Goal: Information Seeking & Learning: Learn about a topic

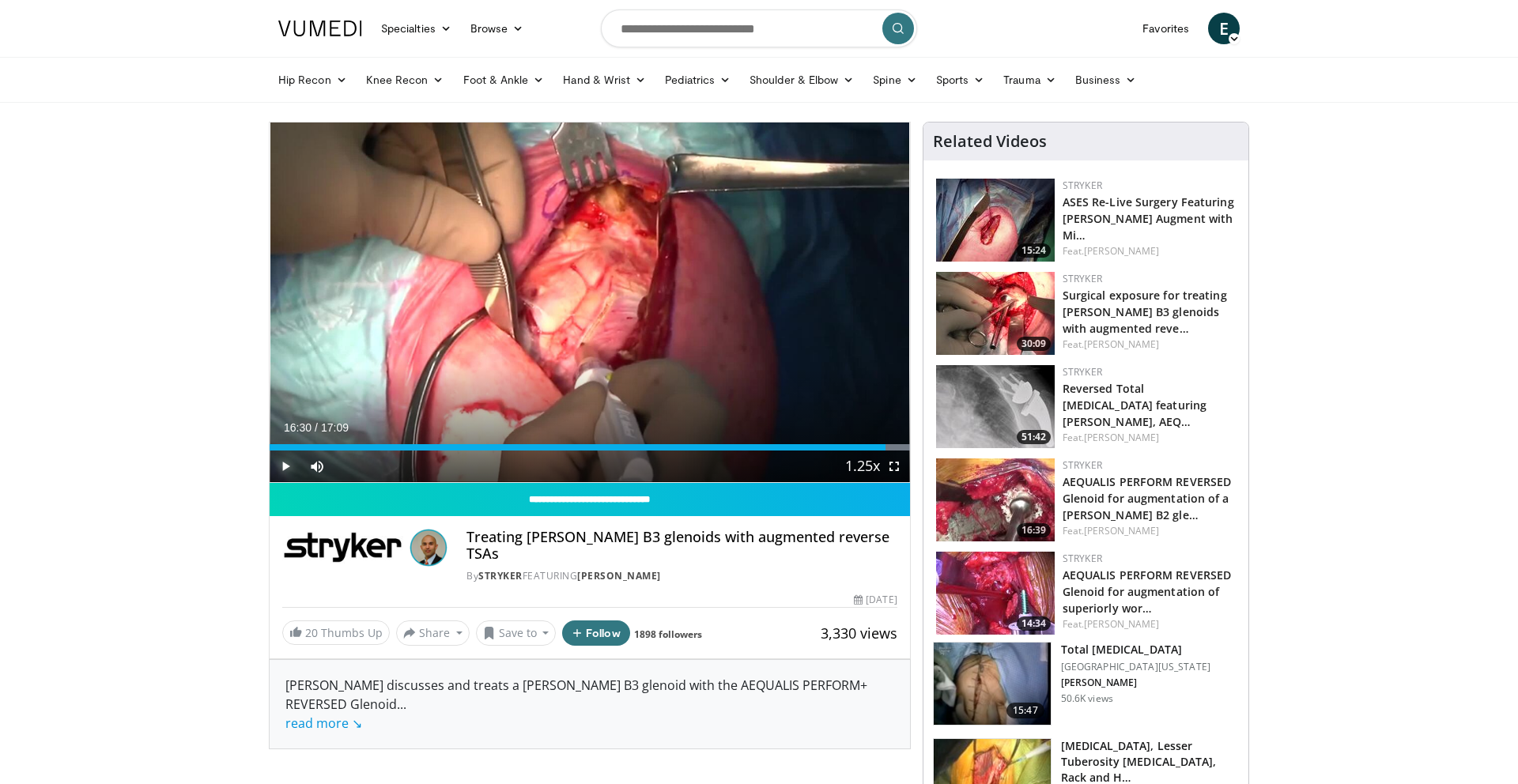
click at [286, 467] on span "Video Player" at bounding box center [286, 467] width 32 height 32
click at [312, 446] on div "Progress Bar" at bounding box center [313, 447] width 2 height 6
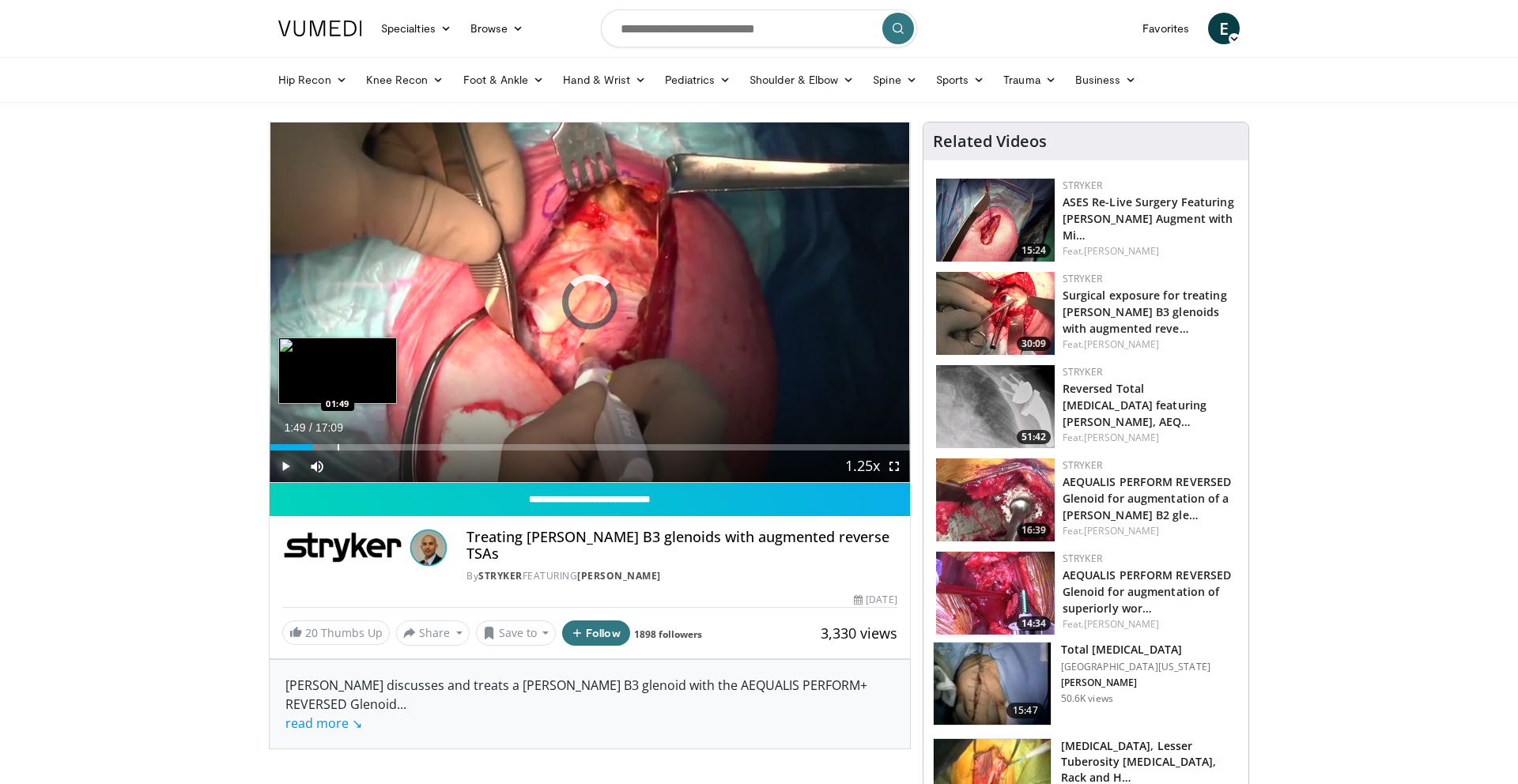
click at [338, 448] on div "Progress Bar" at bounding box center [339, 447] width 2 height 6
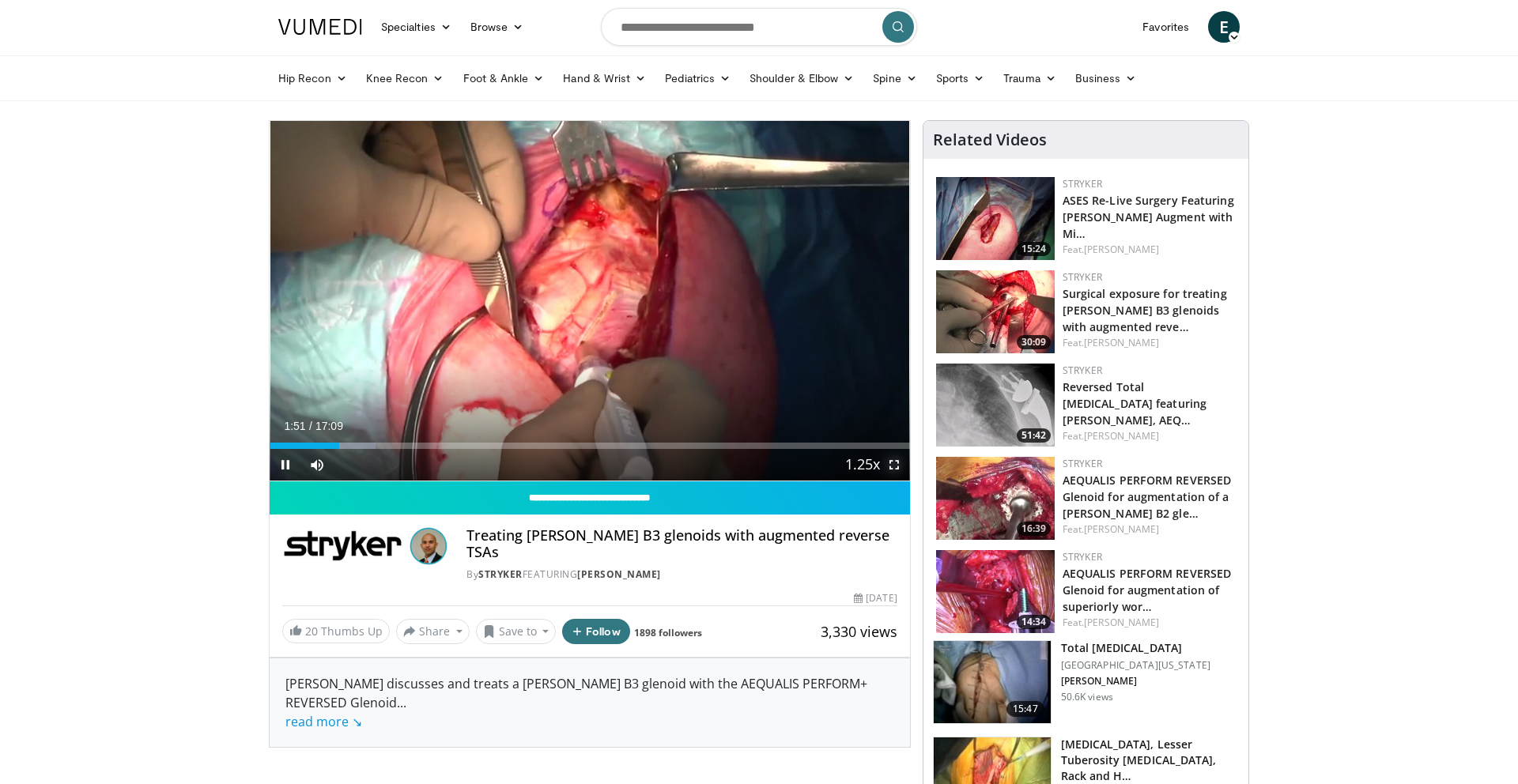
click at [893, 470] on span "Video Player" at bounding box center [894, 465] width 32 height 32
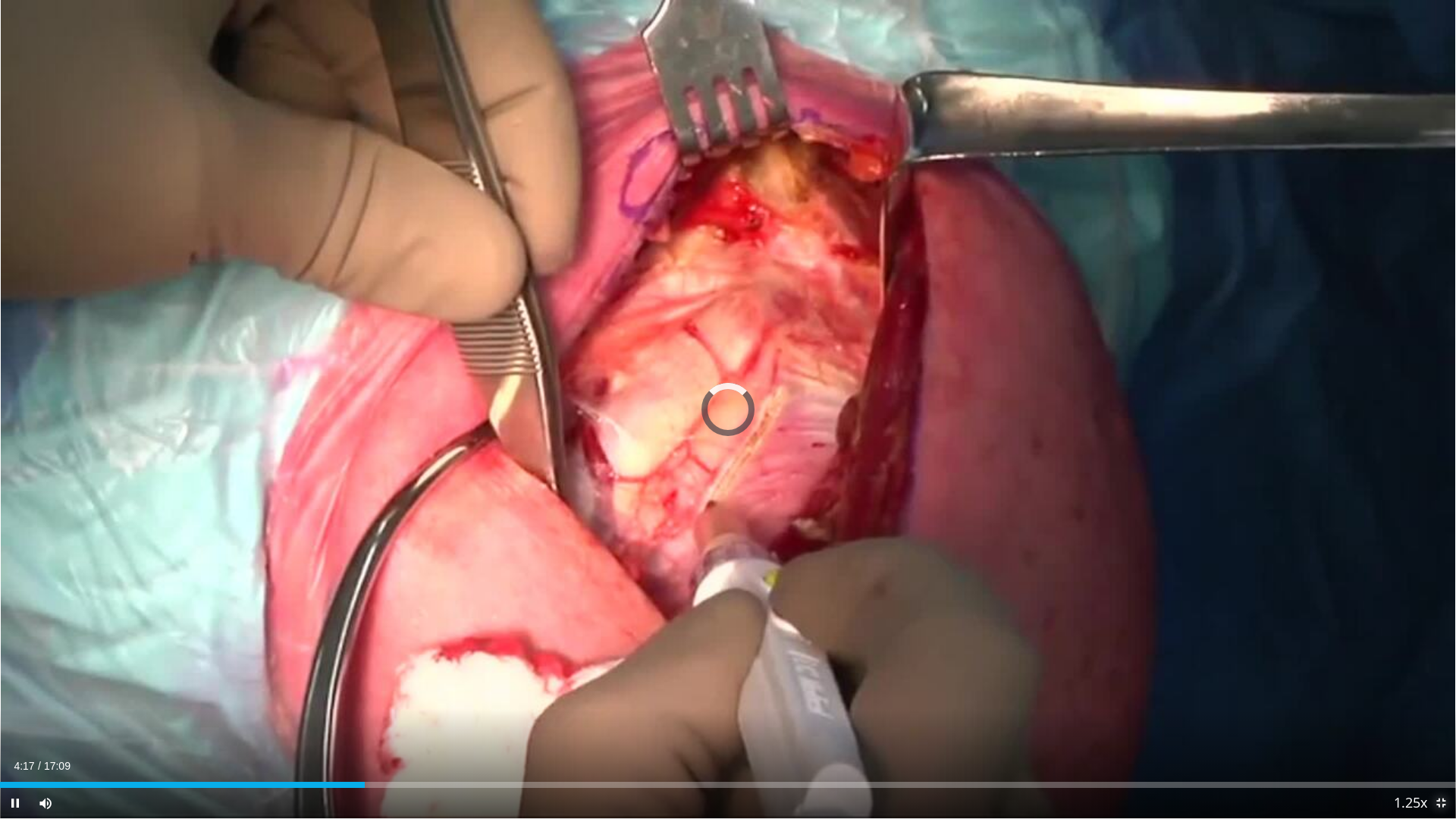
click at [1441, 752] on span "Video Player" at bounding box center [1442, 804] width 31 height 31
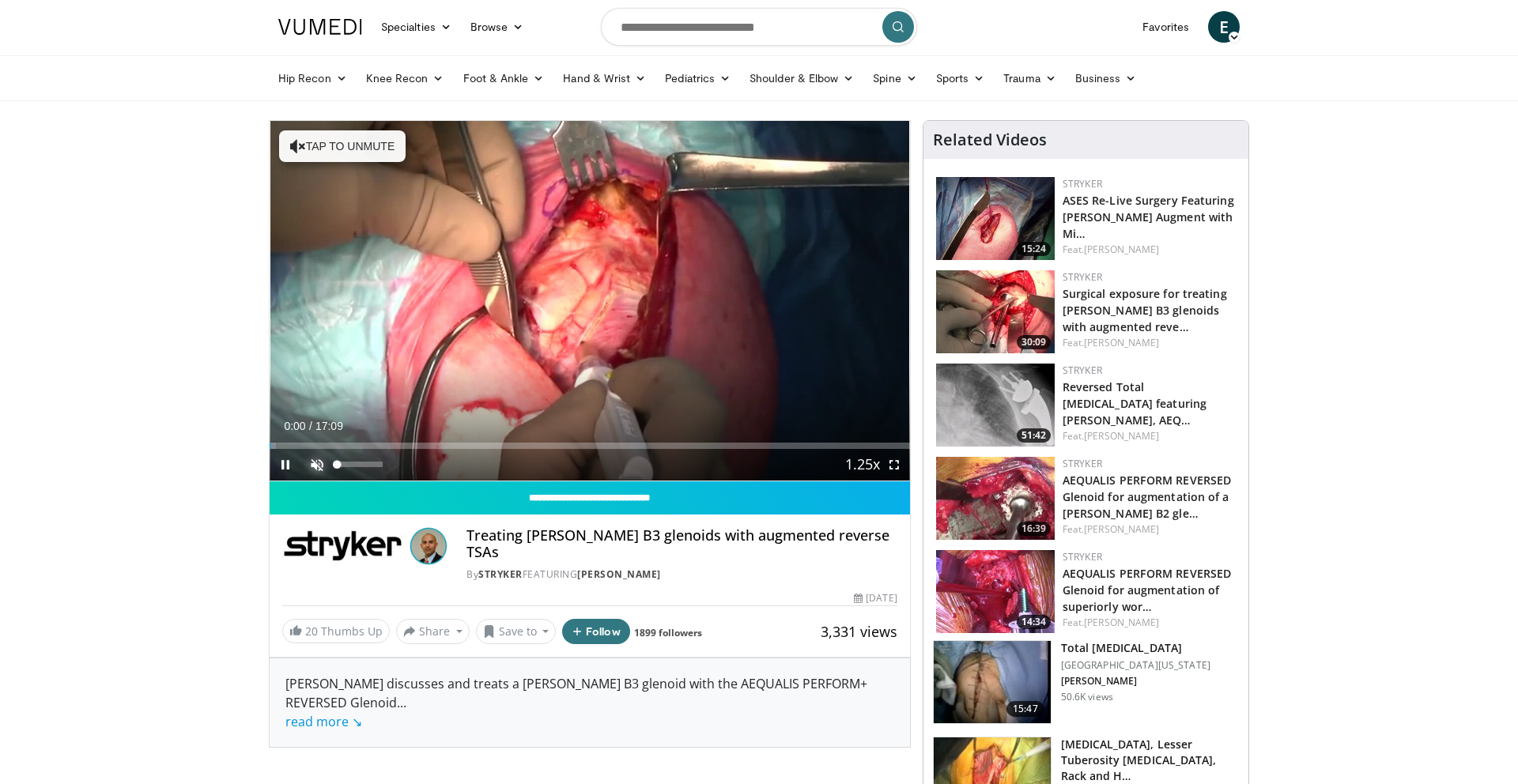
click at [315, 470] on span "Video Player" at bounding box center [317, 465] width 32 height 32
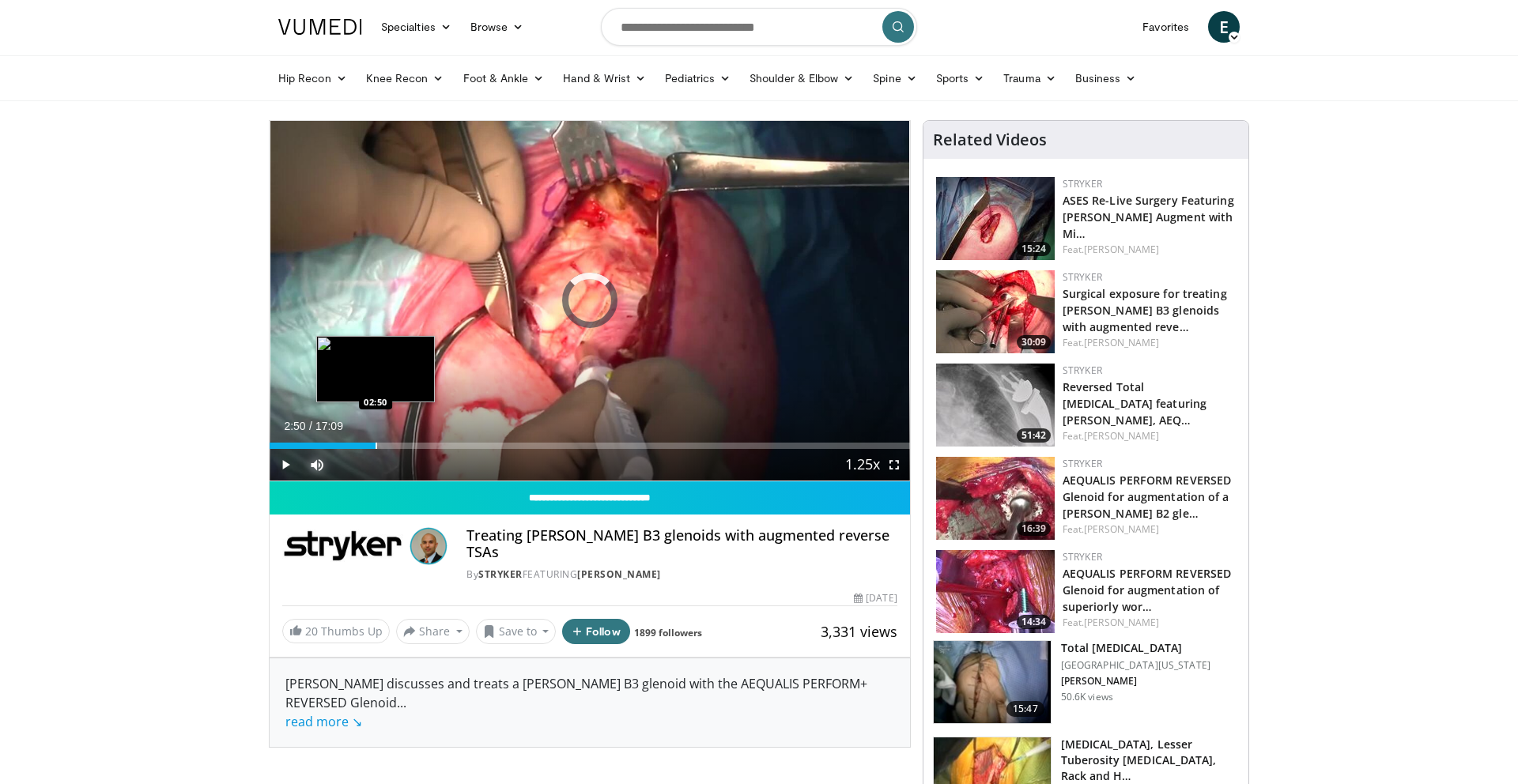
click at [376, 447] on div "Progress Bar" at bounding box center [377, 446] width 2 height 6
click at [421, 448] on div "Progress Bar" at bounding box center [422, 446] width 2 height 6
click at [894, 470] on span "Video Player" at bounding box center [894, 465] width 32 height 32
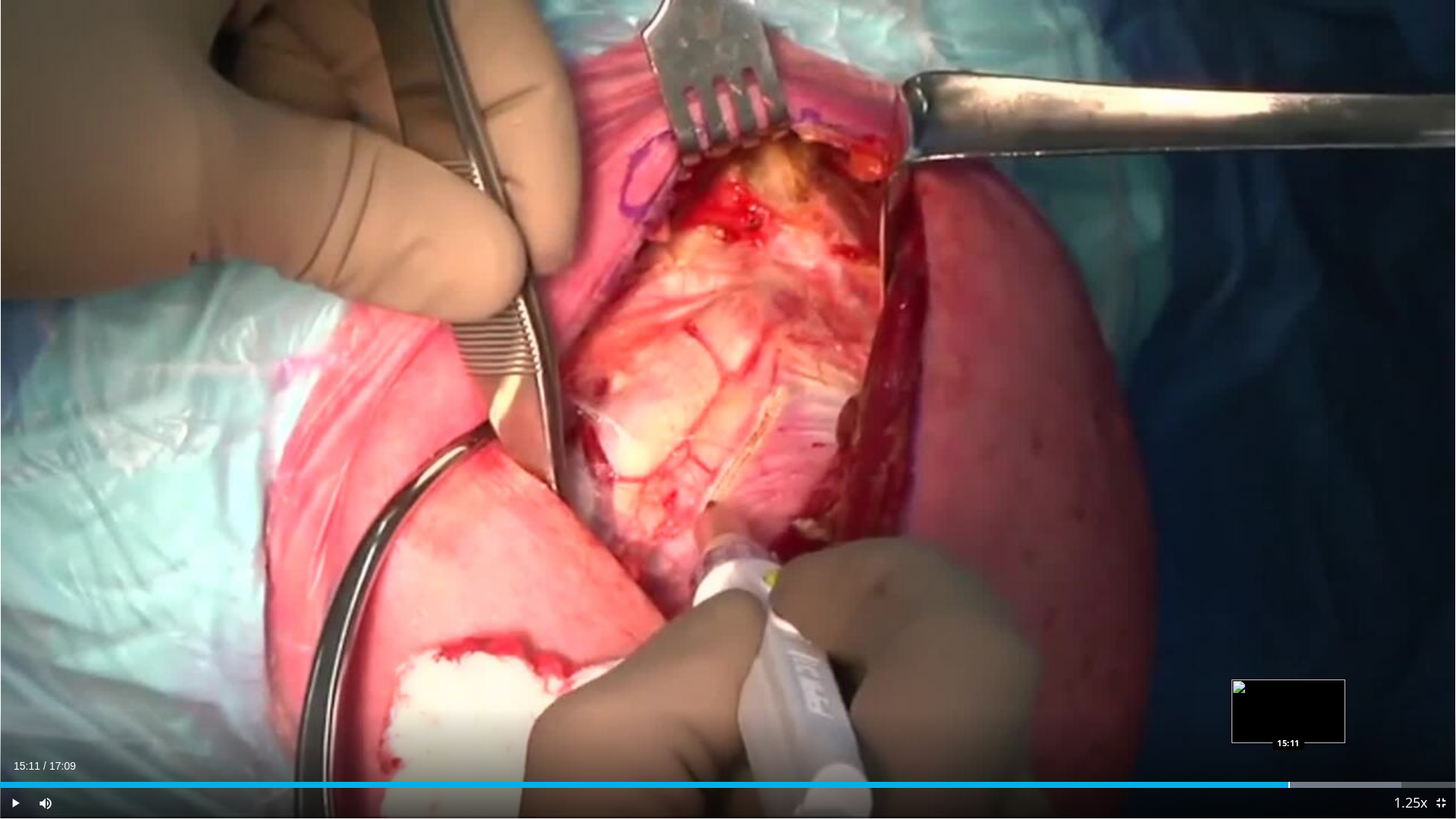
click at [1288, 752] on div "Progress Bar" at bounding box center [1289, 784] width 2 height 6
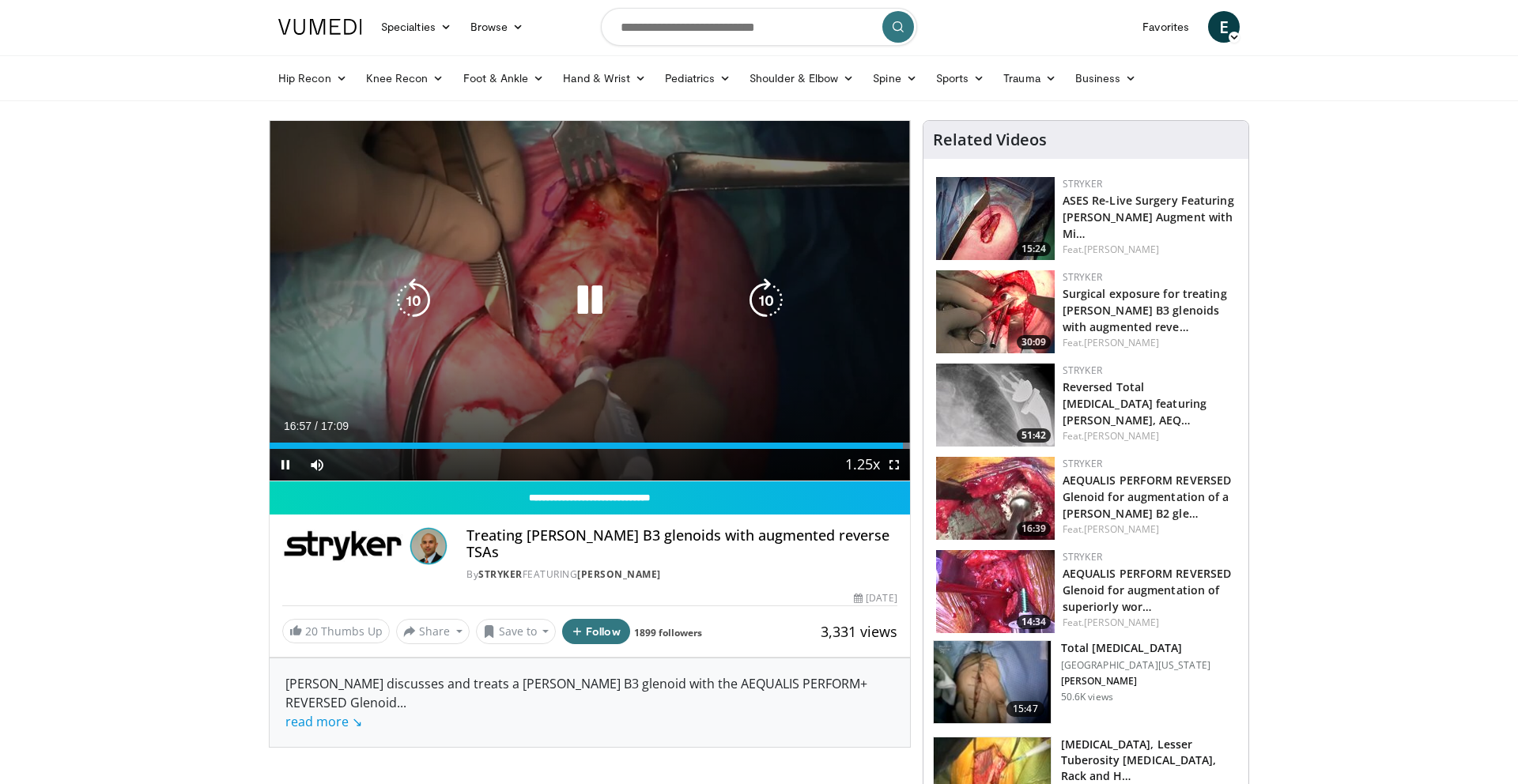
click at [557, 302] on div "Video Player" at bounding box center [590, 301] width 384 height 32
click at [588, 305] on icon "Video Player" at bounding box center [590, 300] width 44 height 44
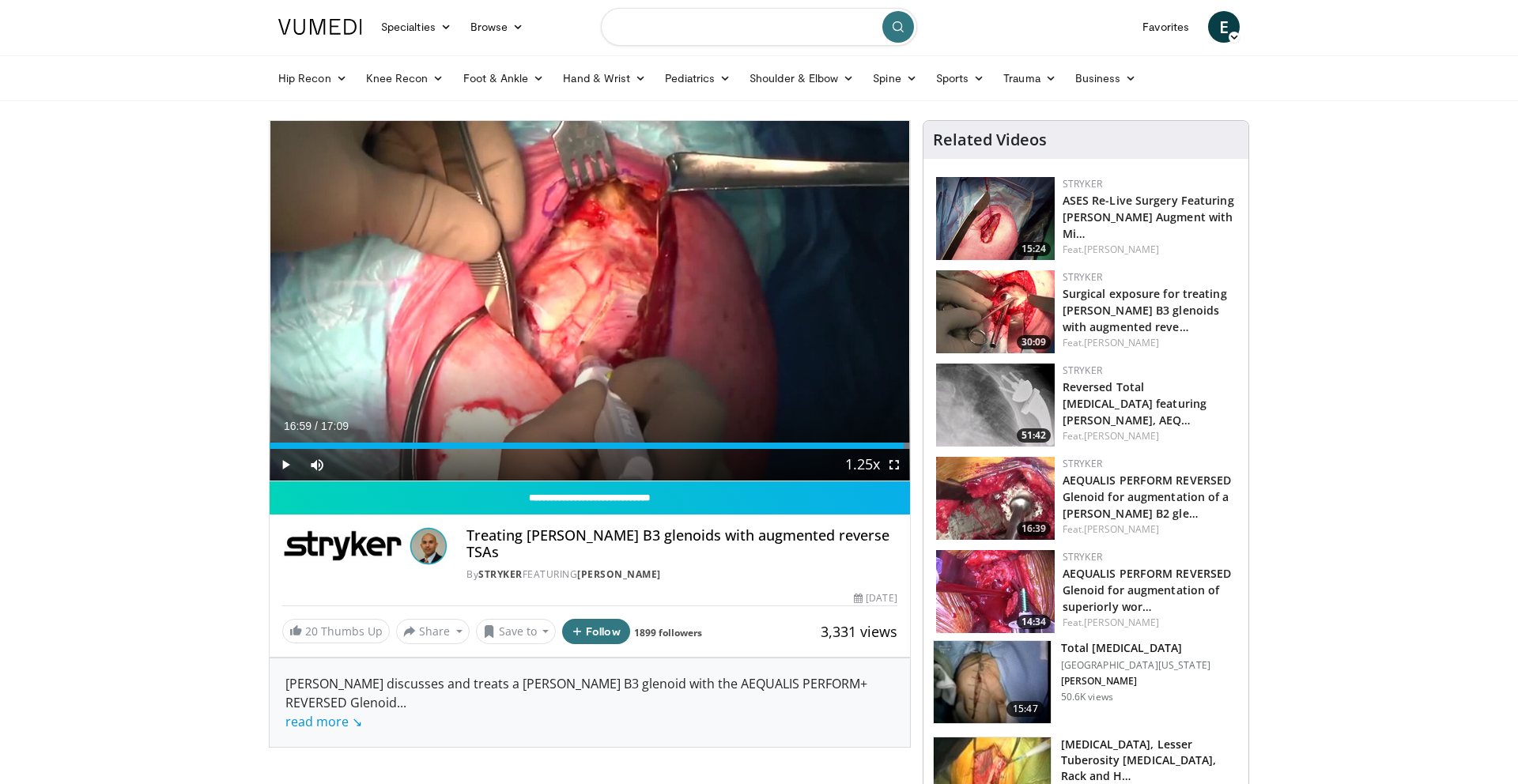
click at [758, 29] on input "Search topics, interventions" at bounding box center [759, 27] width 316 height 38
type input "**********"
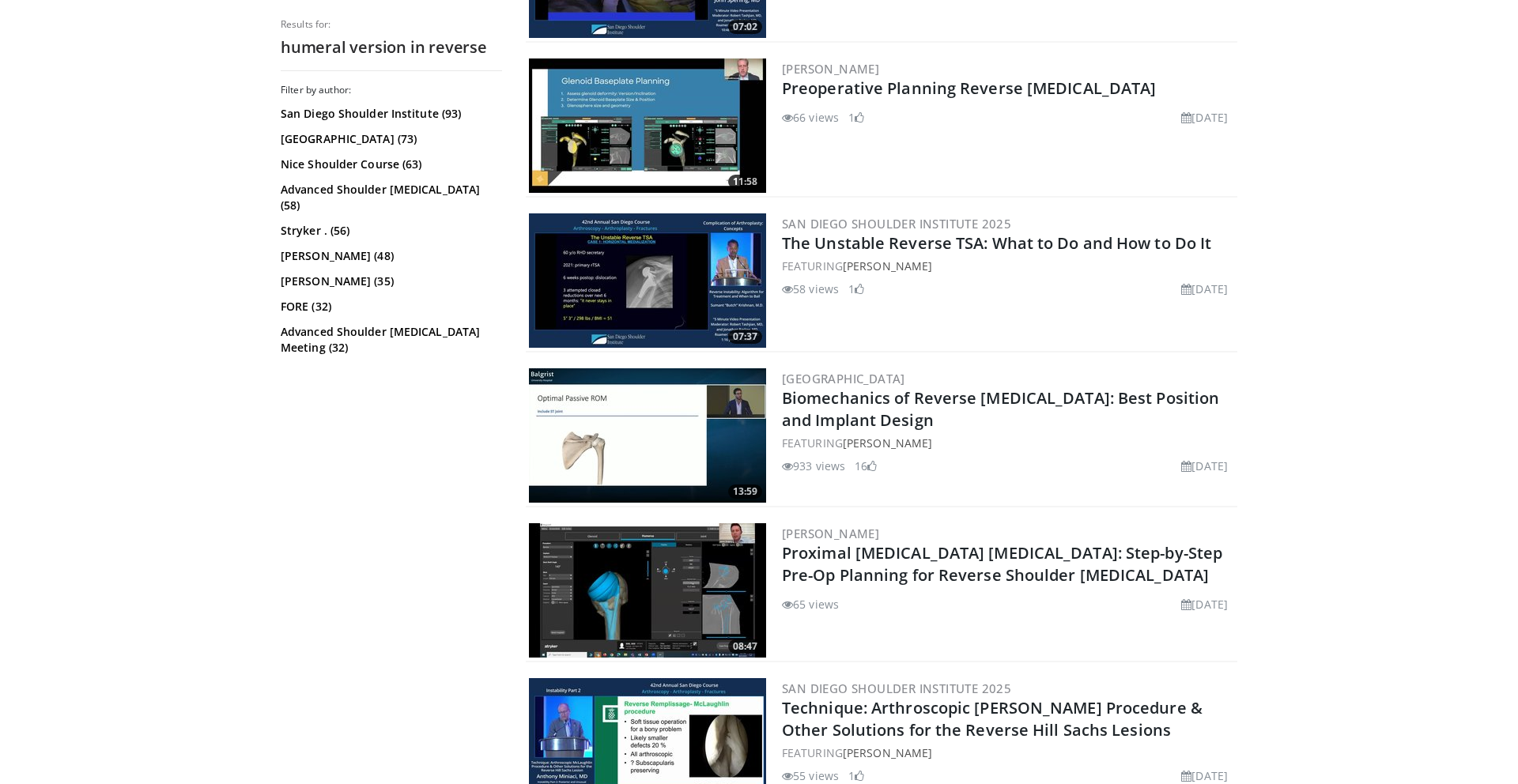
scroll to position [1347, 0]
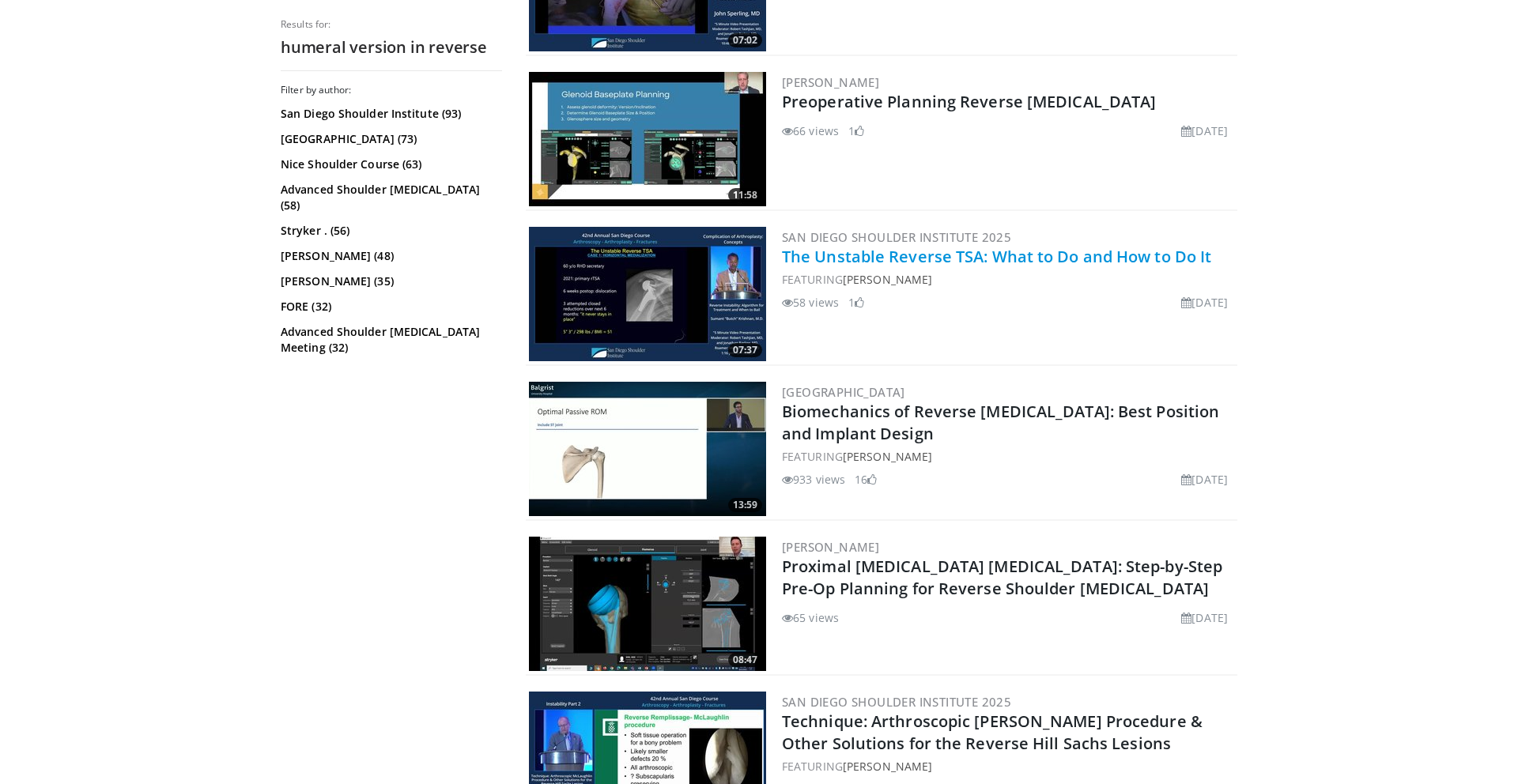
click at [935, 255] on link "The Unstable Reverse TSA: What to Do and How to Do It" at bounding box center [996, 256] width 429 height 21
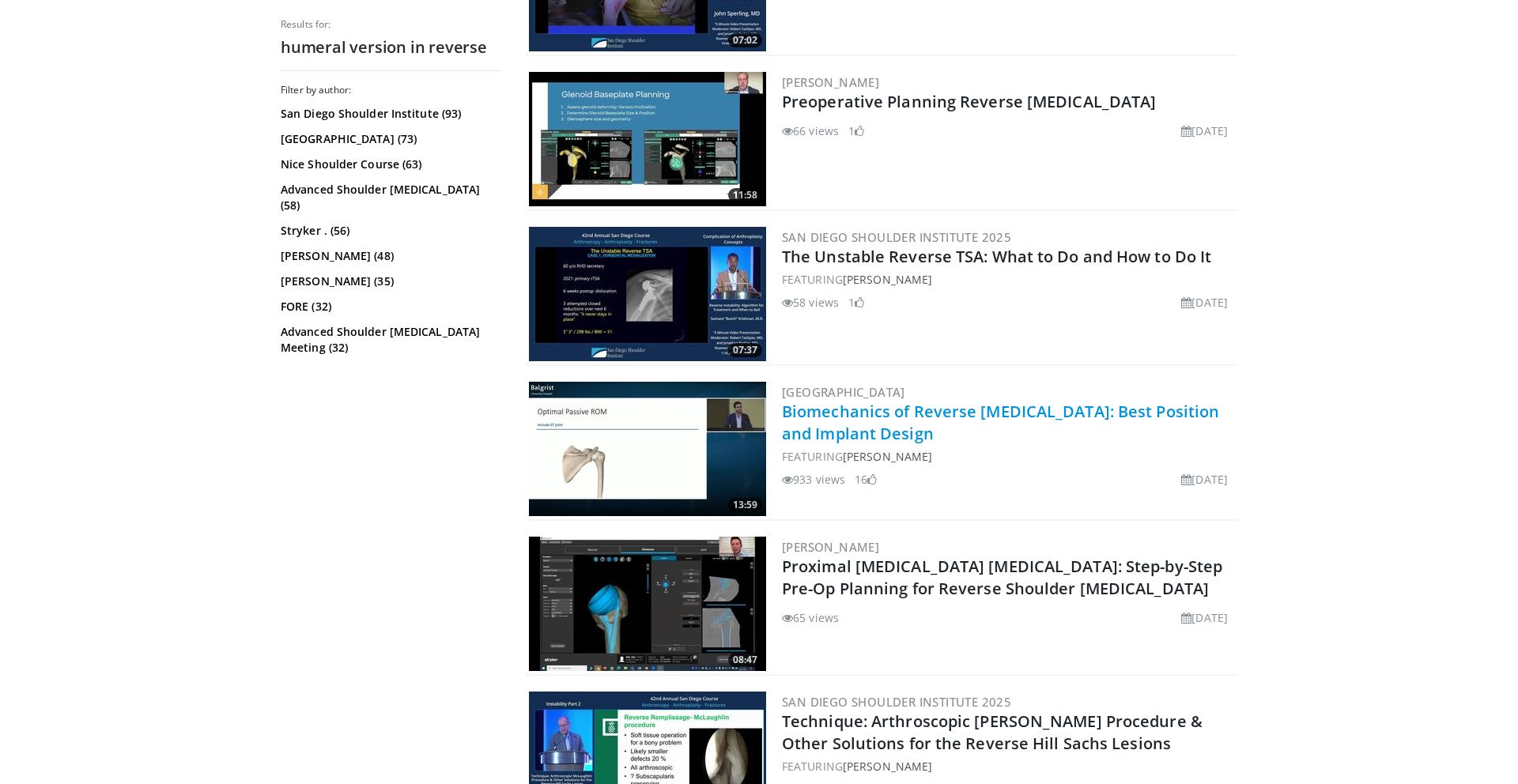
click at [894, 419] on link "Biomechanics of Reverse Total Shoulder Arthroplasty: Best Position and Implant …" at bounding box center [1000, 422] width 437 height 43
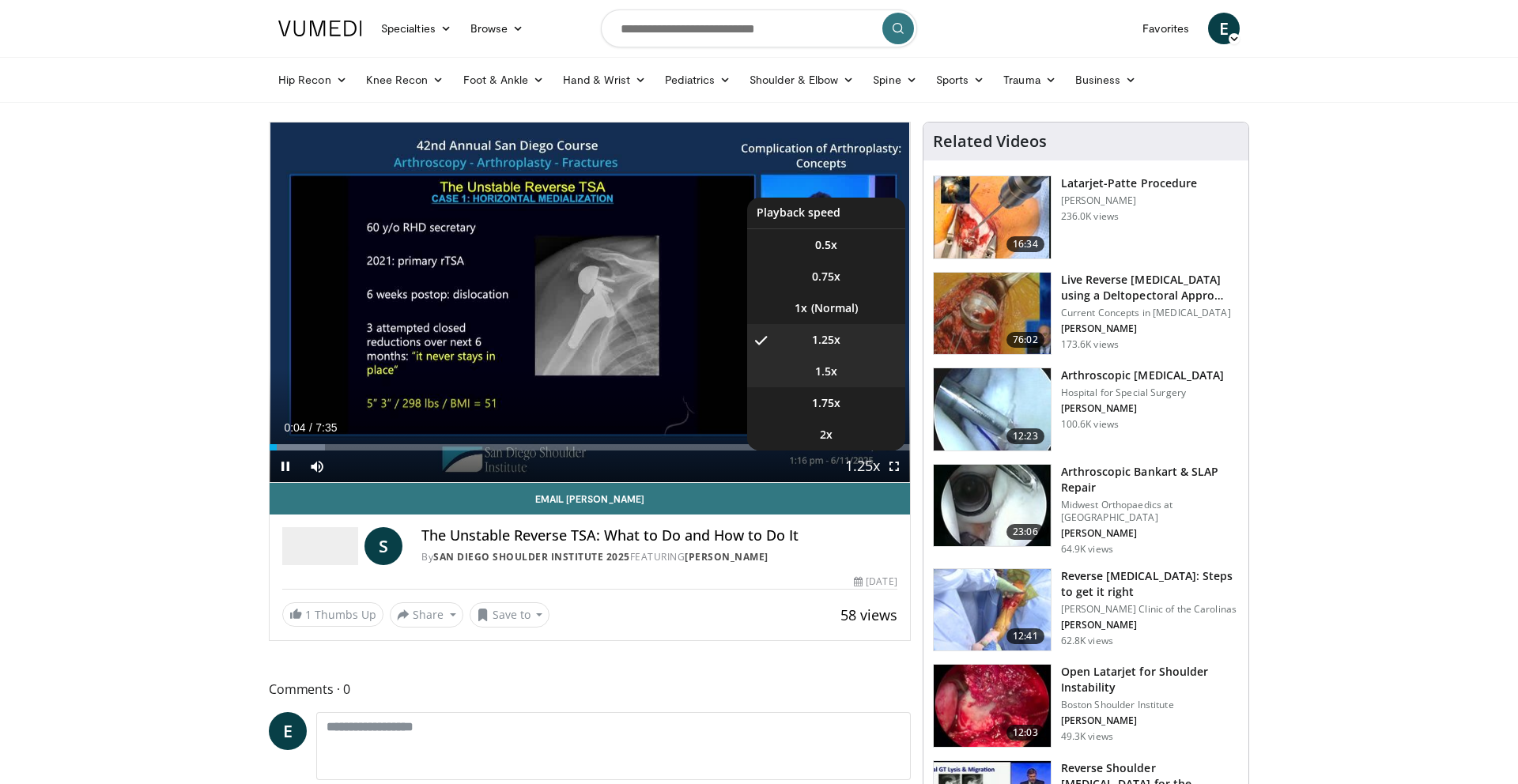
click at [813, 372] on li "1.5x" at bounding box center [826, 372] width 158 height 32
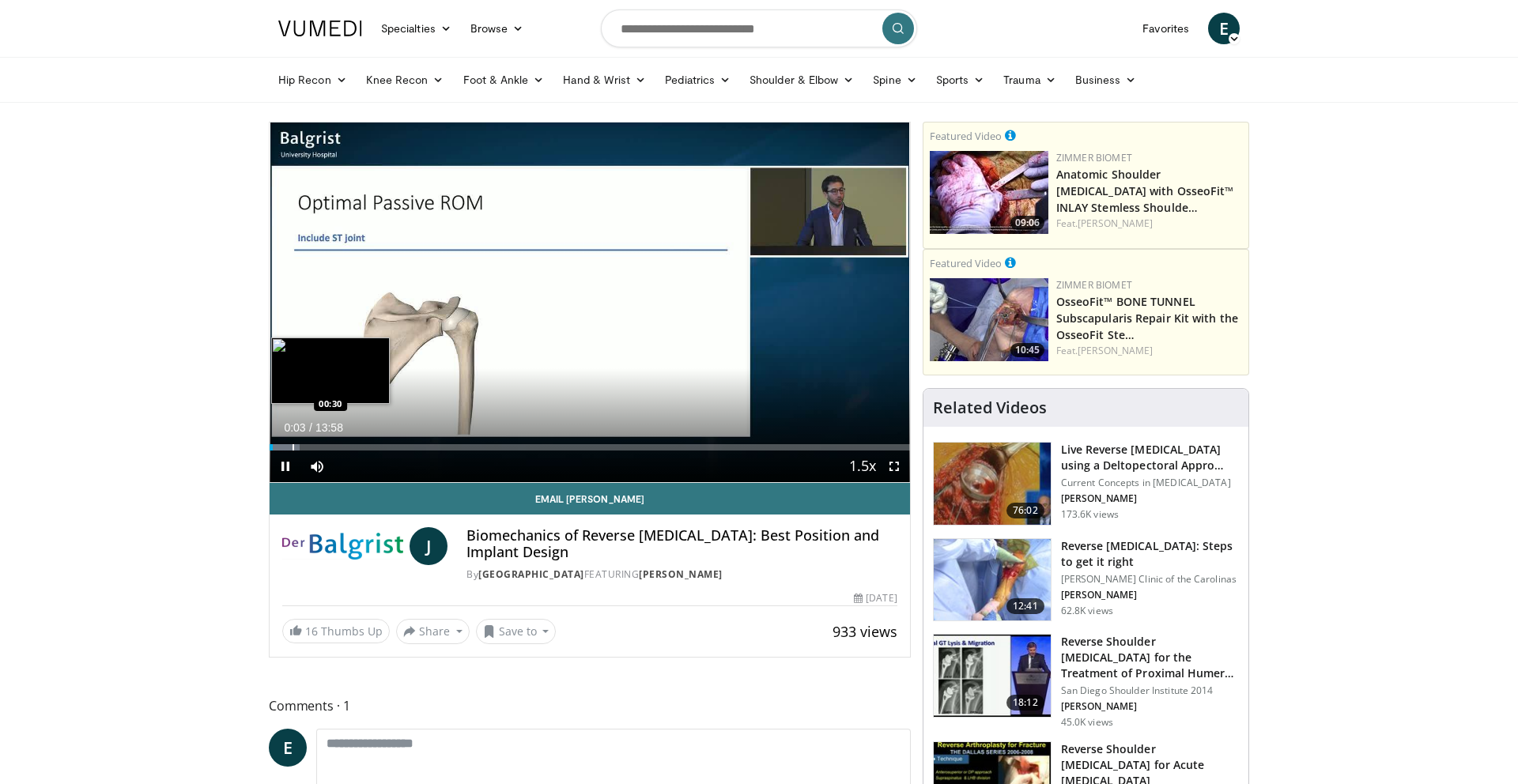
click at [293, 448] on div "Progress Bar" at bounding box center [294, 447] width 2 height 6
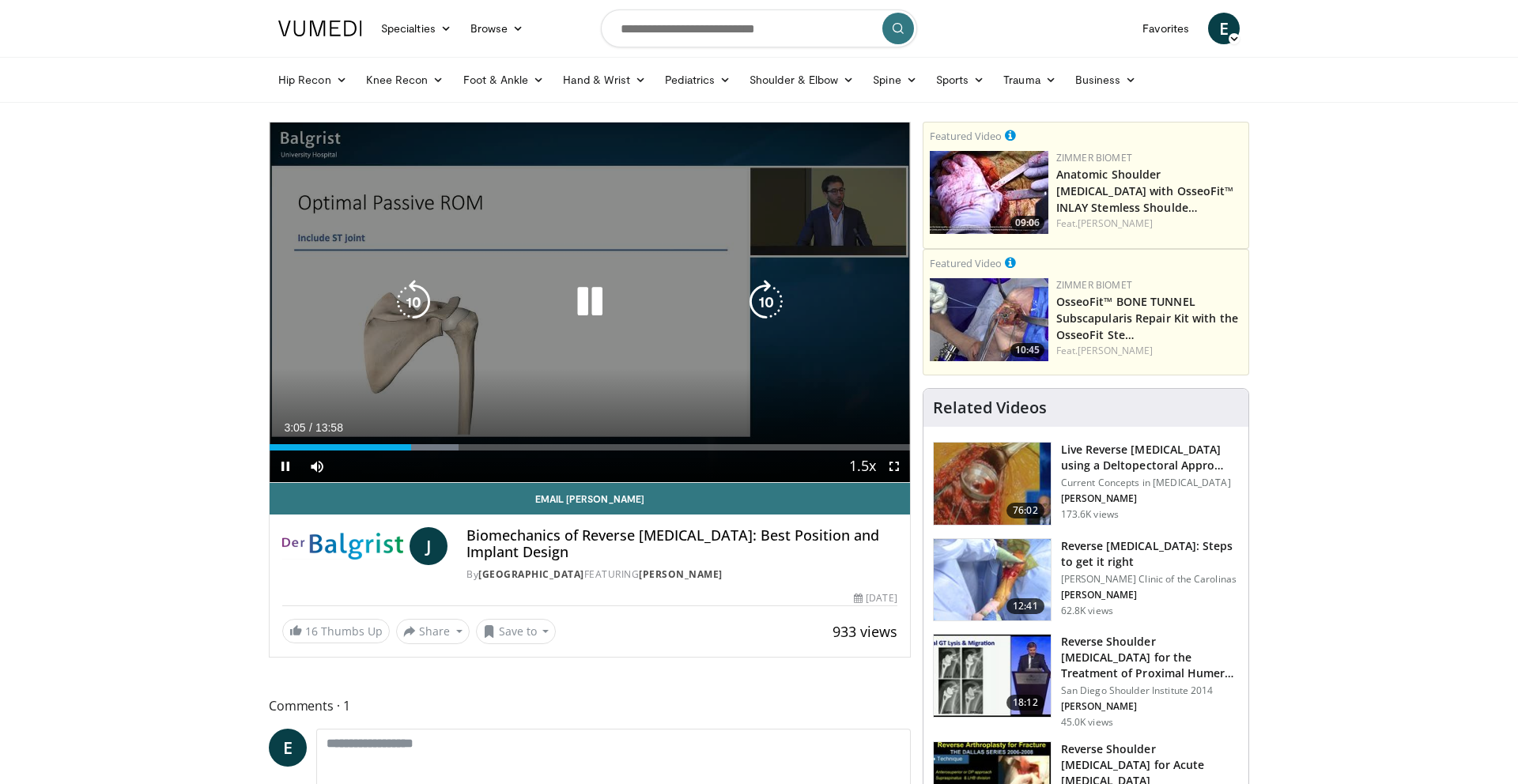
click at [579, 290] on icon "Video Player" at bounding box center [590, 302] width 44 height 44
click at [583, 305] on icon "Video Player" at bounding box center [590, 302] width 44 height 44
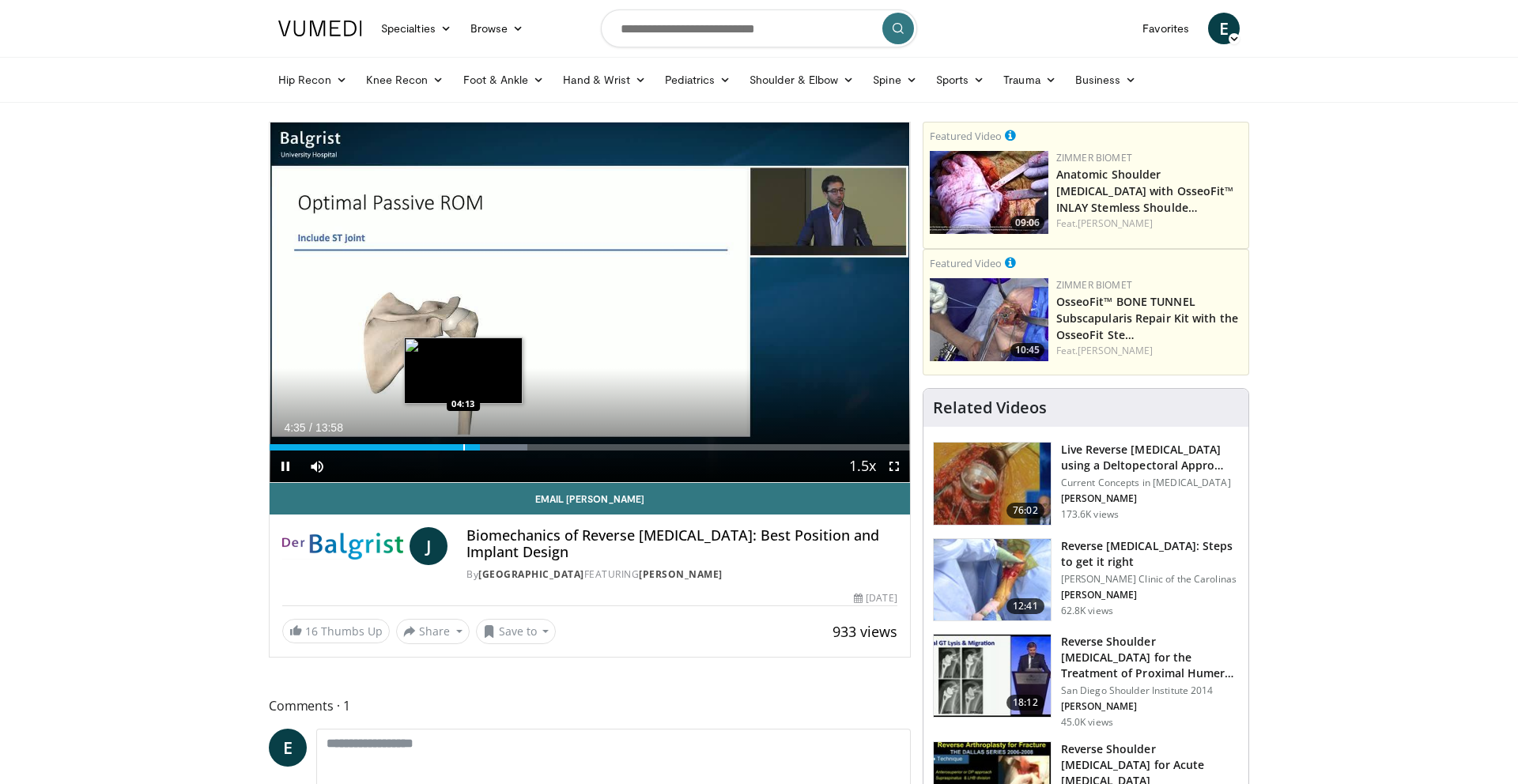
click at [463, 448] on div "Progress Bar" at bounding box center [464, 447] width 2 height 6
click at [455, 448] on div "Progress Bar" at bounding box center [456, 447] width 2 height 6
click at [450, 450] on div "Progress Bar" at bounding box center [451, 447] width 2 height 6
click at [444, 449] on div "Progress Bar" at bounding box center [445, 447] width 2 height 6
click at [435, 449] on div "Progress Bar" at bounding box center [436, 447] width 2 height 6
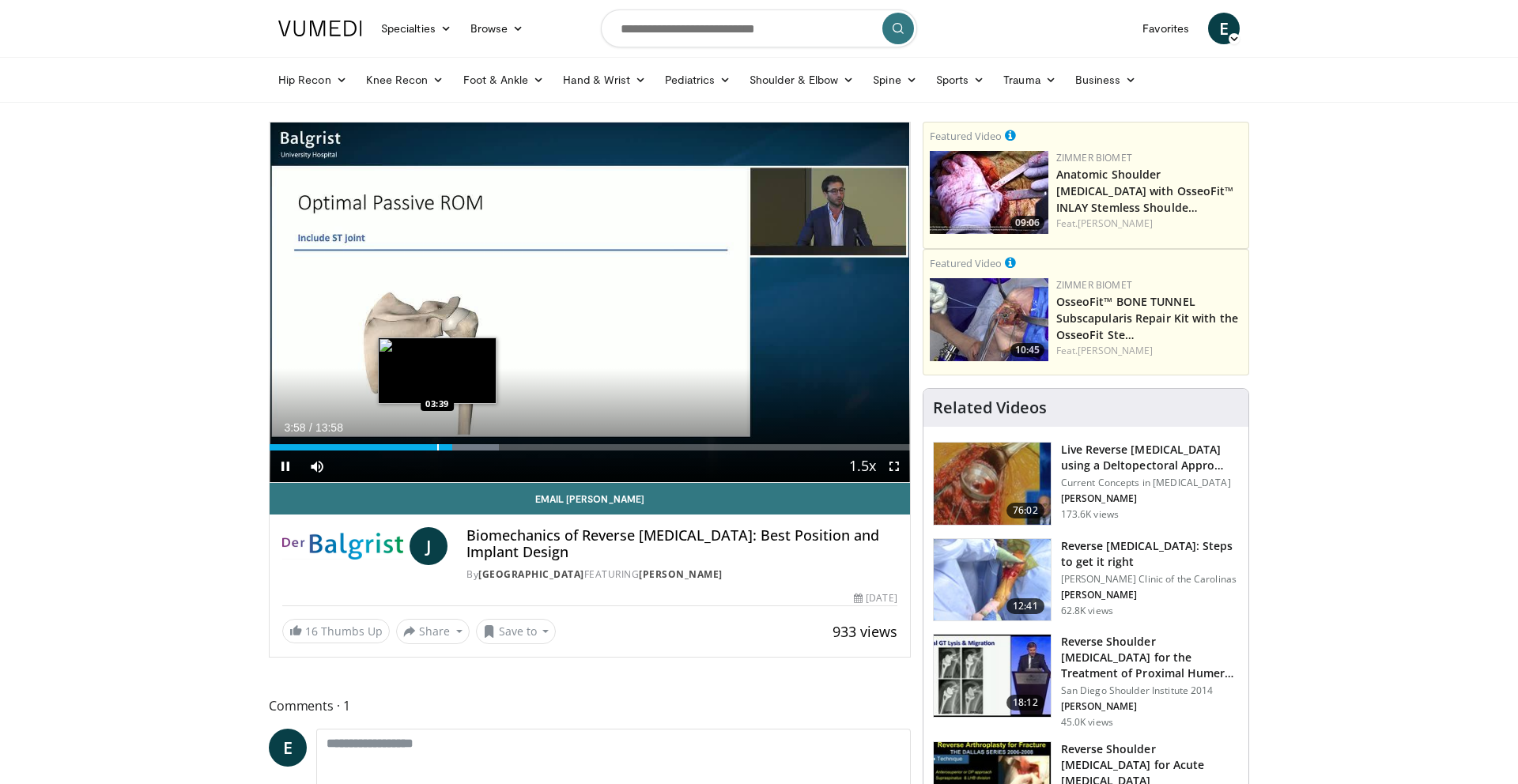
click at [437, 448] on div "Progress Bar" at bounding box center [438, 447] width 2 height 6
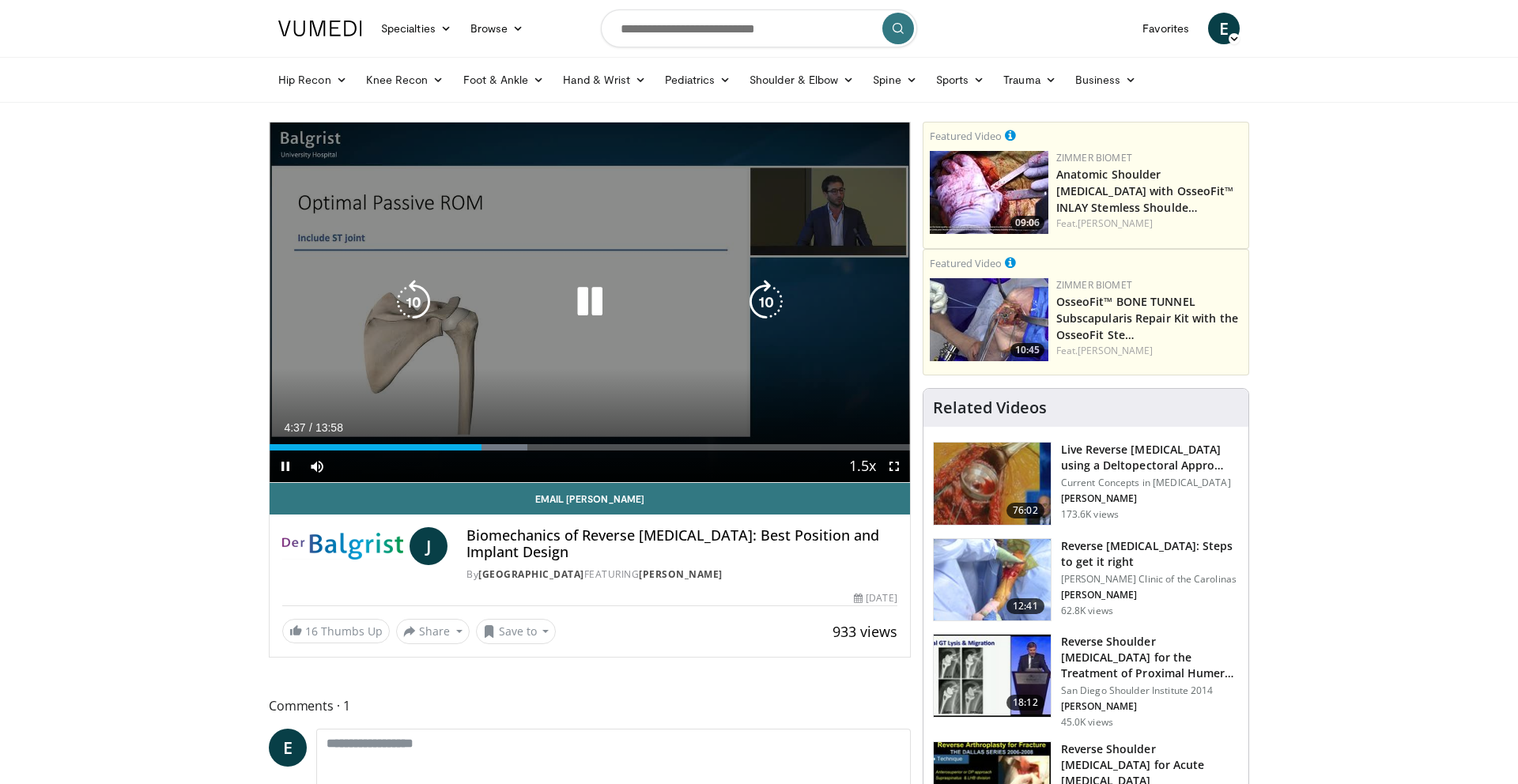
click at [595, 309] on icon "Video Player" at bounding box center [590, 302] width 44 height 44
click at [584, 303] on icon "Video Player" at bounding box center [590, 301] width 44 height 44
click at [585, 298] on icon "Video Player" at bounding box center [590, 301] width 44 height 44
click at [584, 304] on icon "Video Player" at bounding box center [590, 301] width 44 height 44
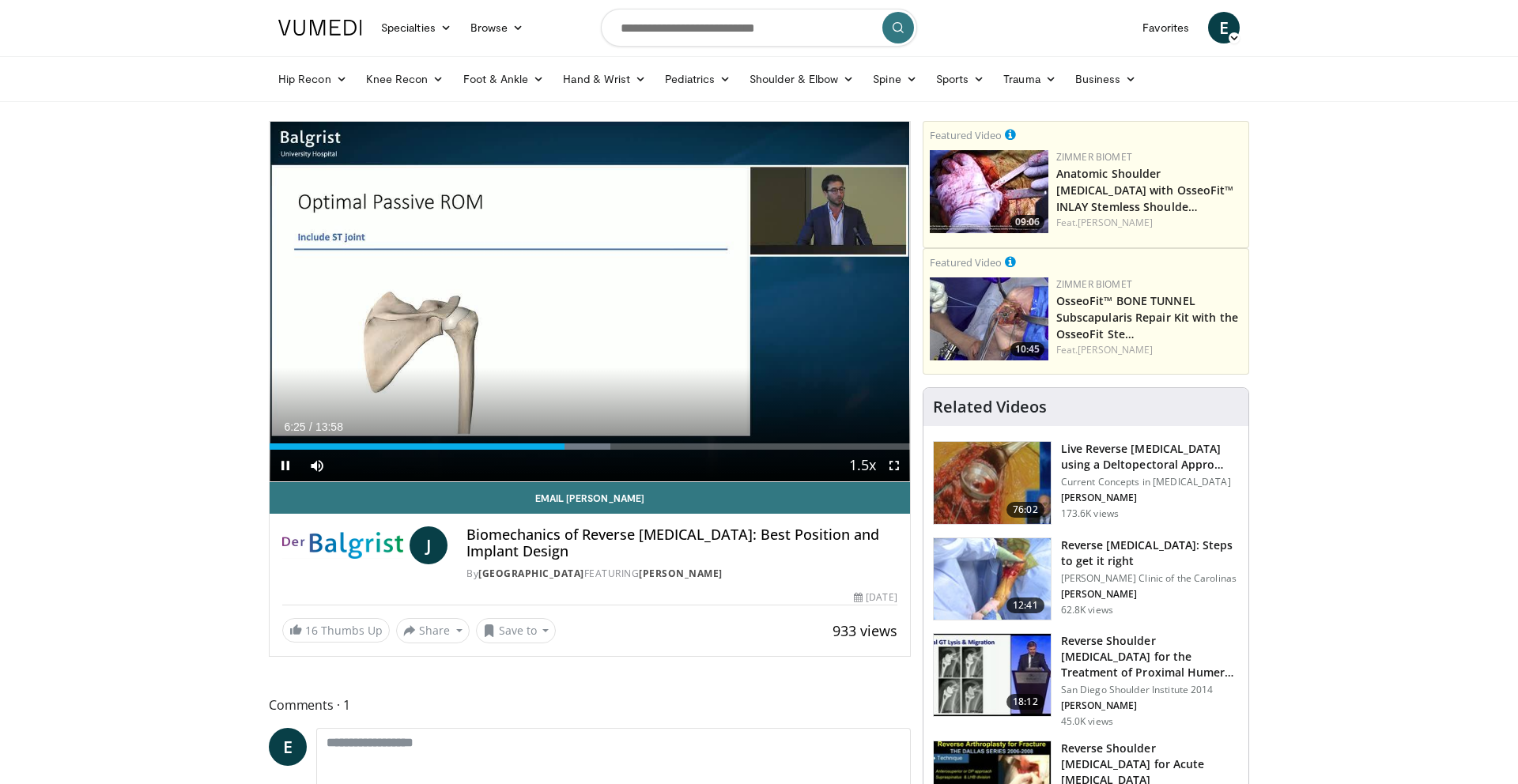
click at [683, 310] on div "10 seconds Tap to unmute" at bounding box center [590, 302] width 640 height 360
click at [554, 448] on div "Progress Bar" at bounding box center [555, 447] width 2 height 6
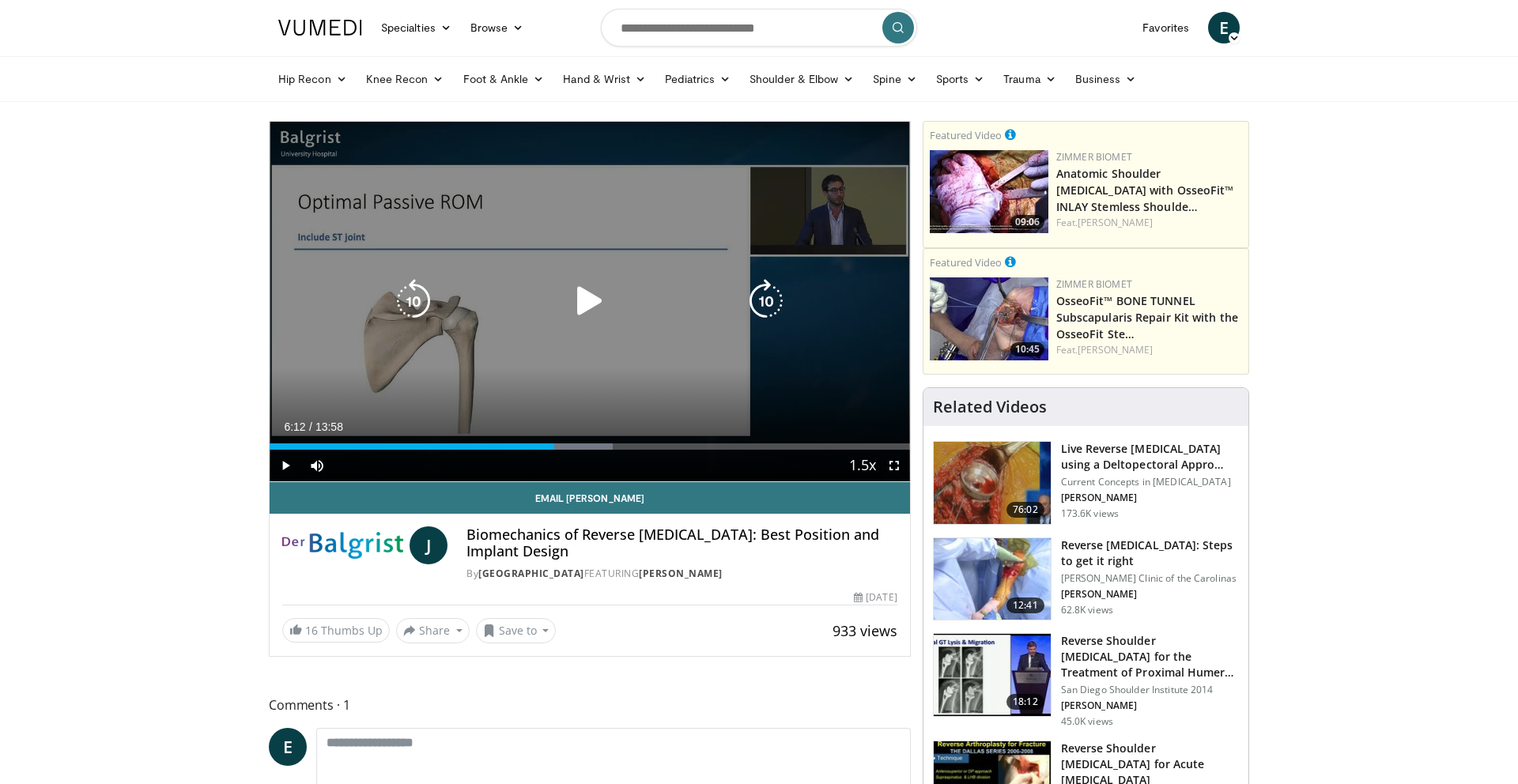
click at [592, 300] on icon "Video Player" at bounding box center [590, 301] width 44 height 44
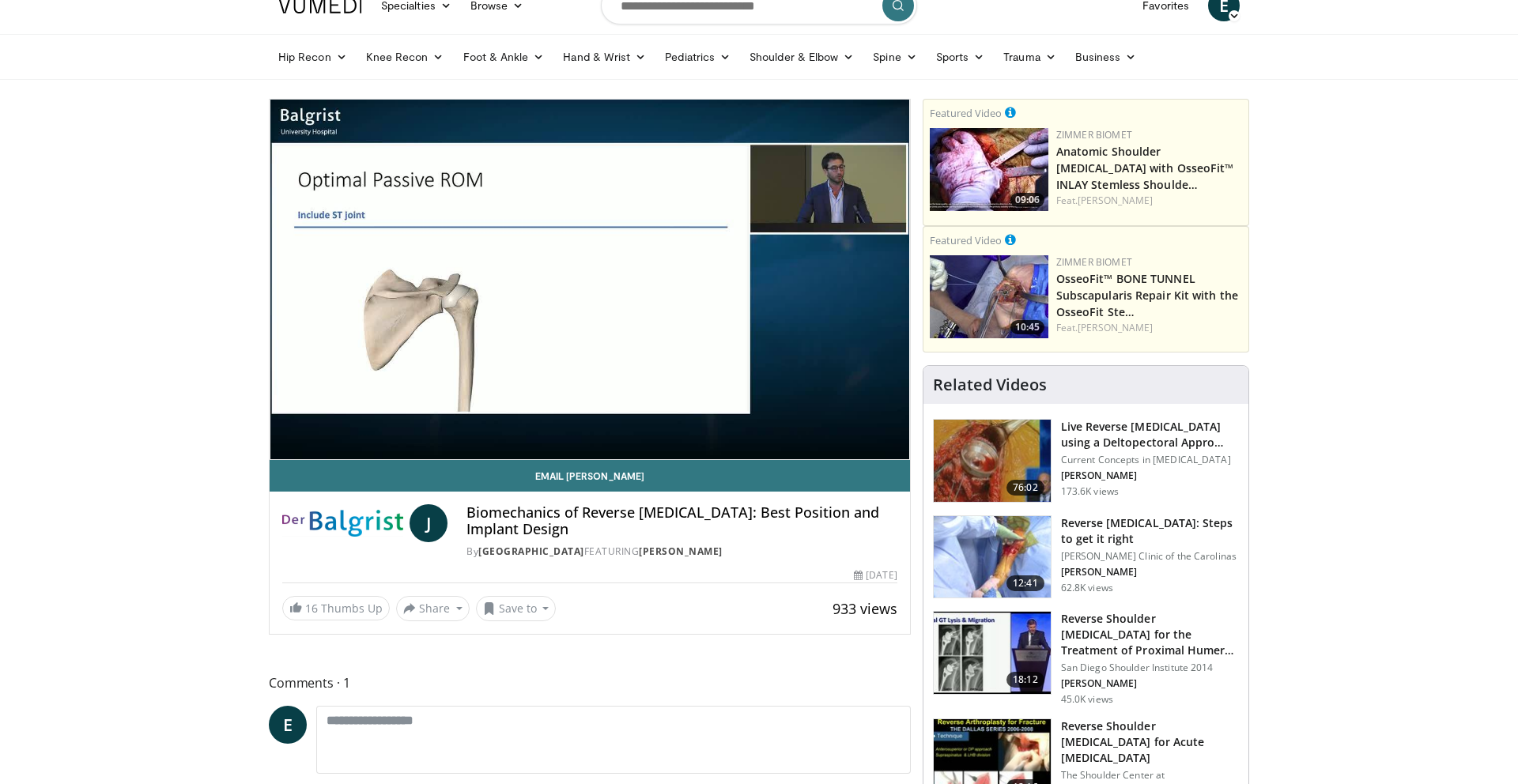
scroll to position [0, 0]
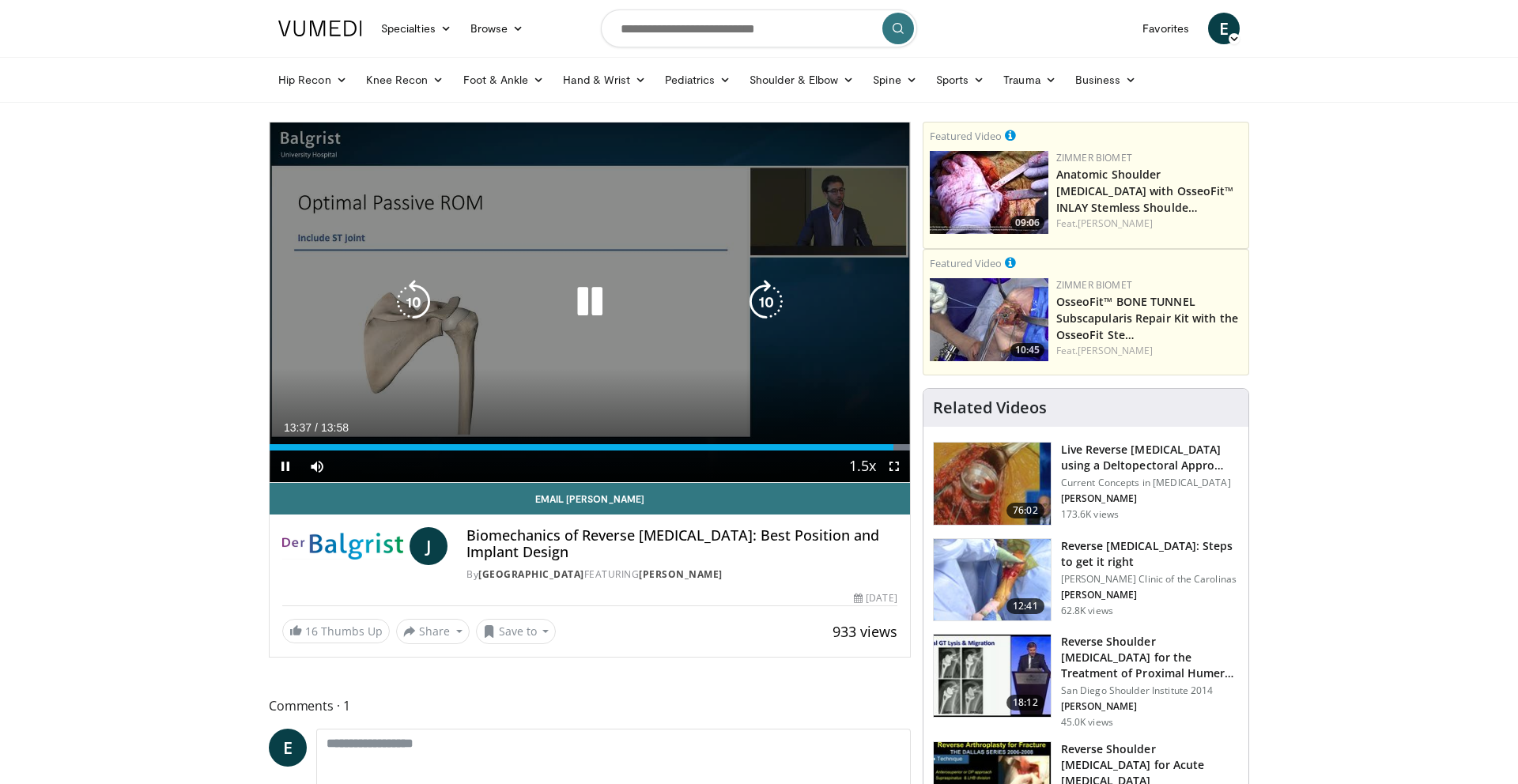
click at [708, 331] on div "10 seconds Tap to unmute" at bounding box center [590, 303] width 640 height 360
click at [584, 304] on icon "Video Player" at bounding box center [590, 302] width 44 height 44
